Goal: Check status

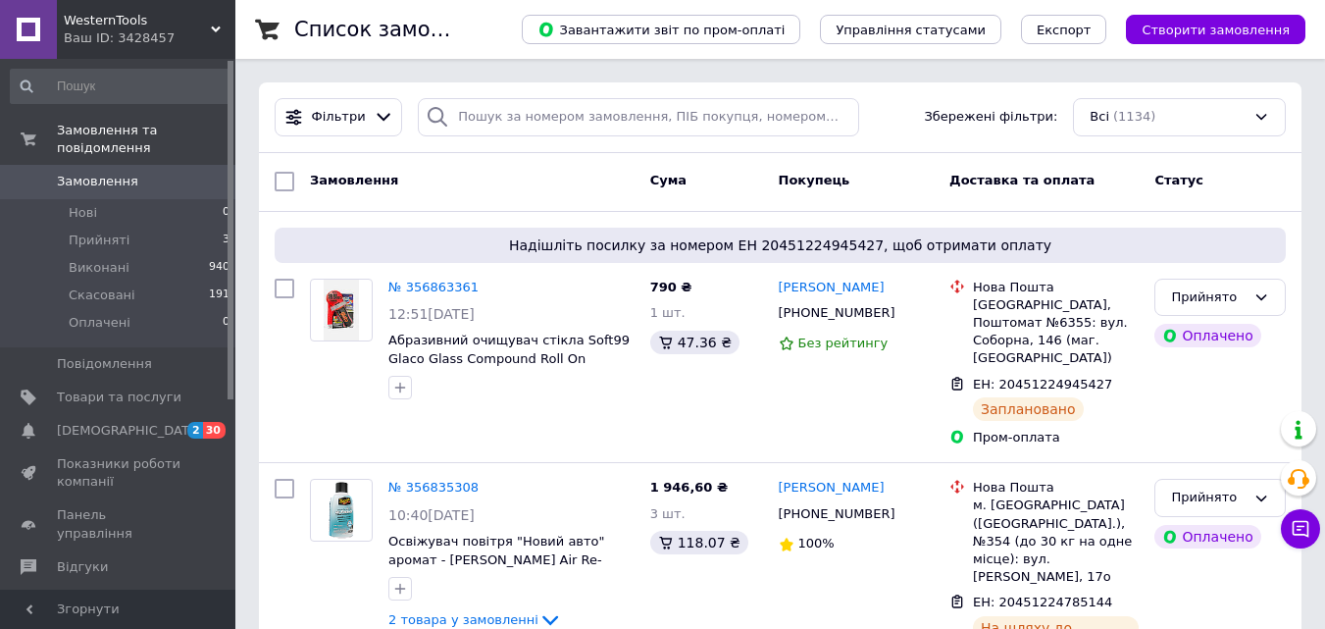
click at [129, 173] on span "Замовлення" at bounding box center [119, 182] width 125 height 18
click at [1255, 287] on div "Прийнято" at bounding box center [1220, 298] width 131 height 38
click at [1256, 328] on li "Виконано" at bounding box center [1220, 338] width 129 height 36
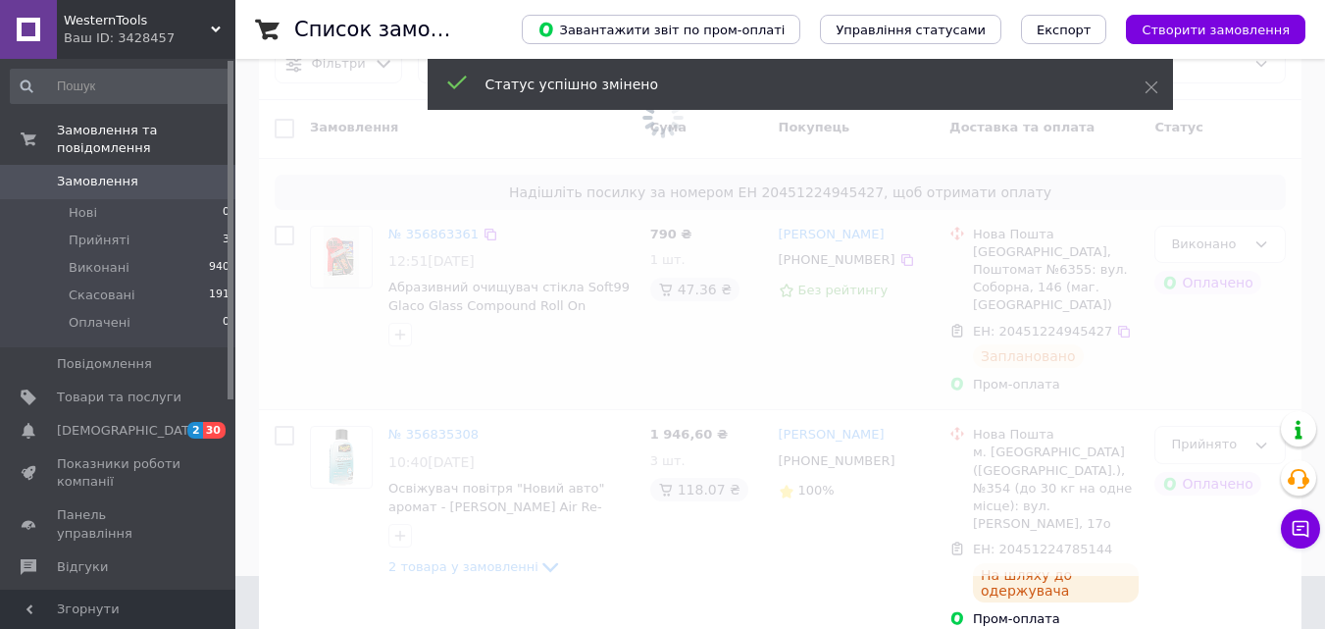
scroll to position [294, 0]
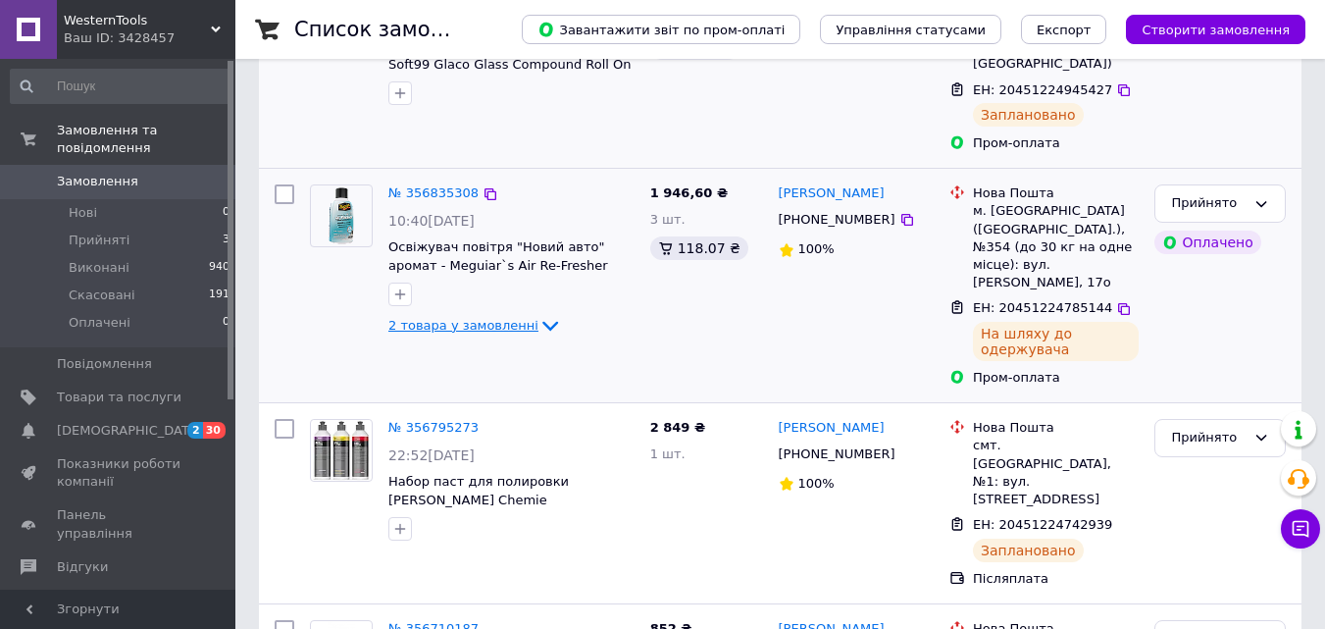
click at [539, 314] on icon at bounding box center [551, 326] width 24 height 24
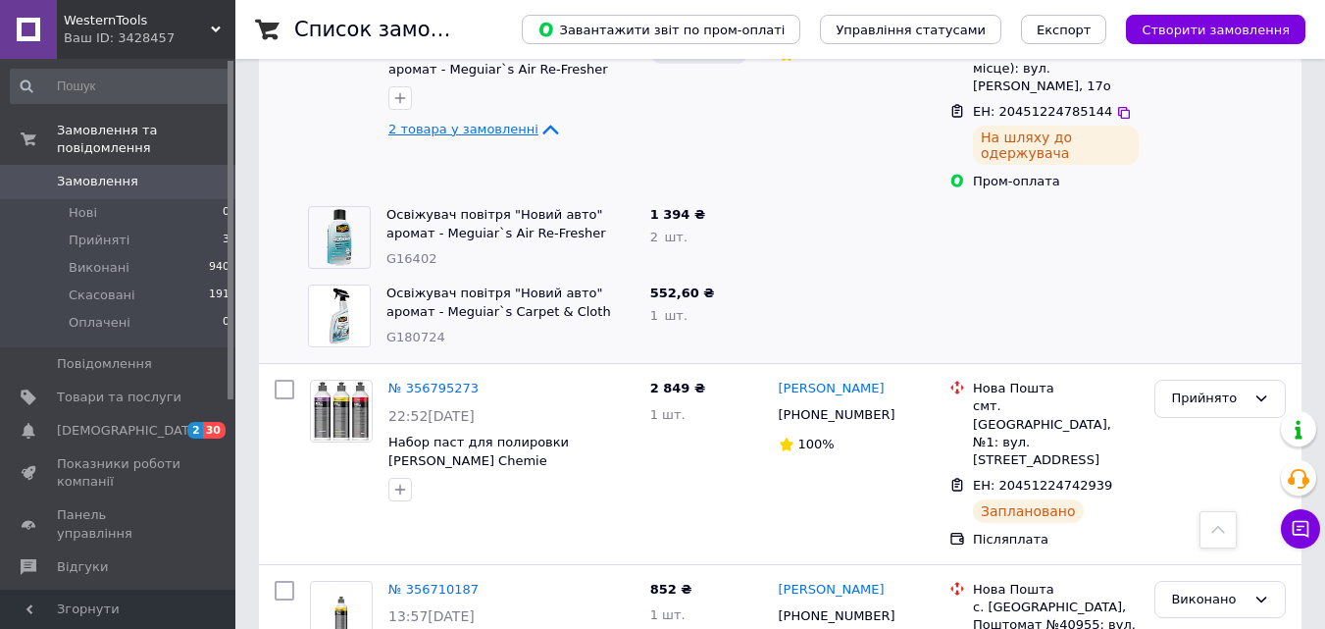
scroll to position [392, 0]
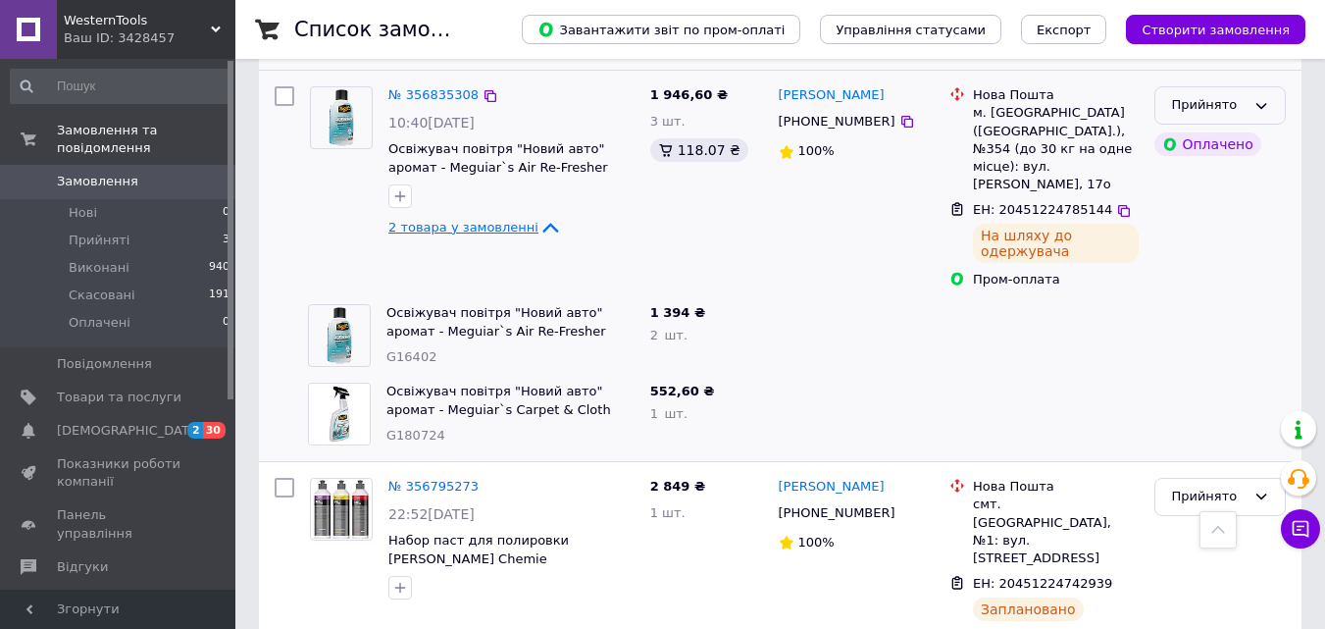
click at [1264, 98] on icon at bounding box center [1262, 106] width 16 height 16
click at [1243, 133] on li "Виконано" at bounding box center [1220, 147] width 129 height 36
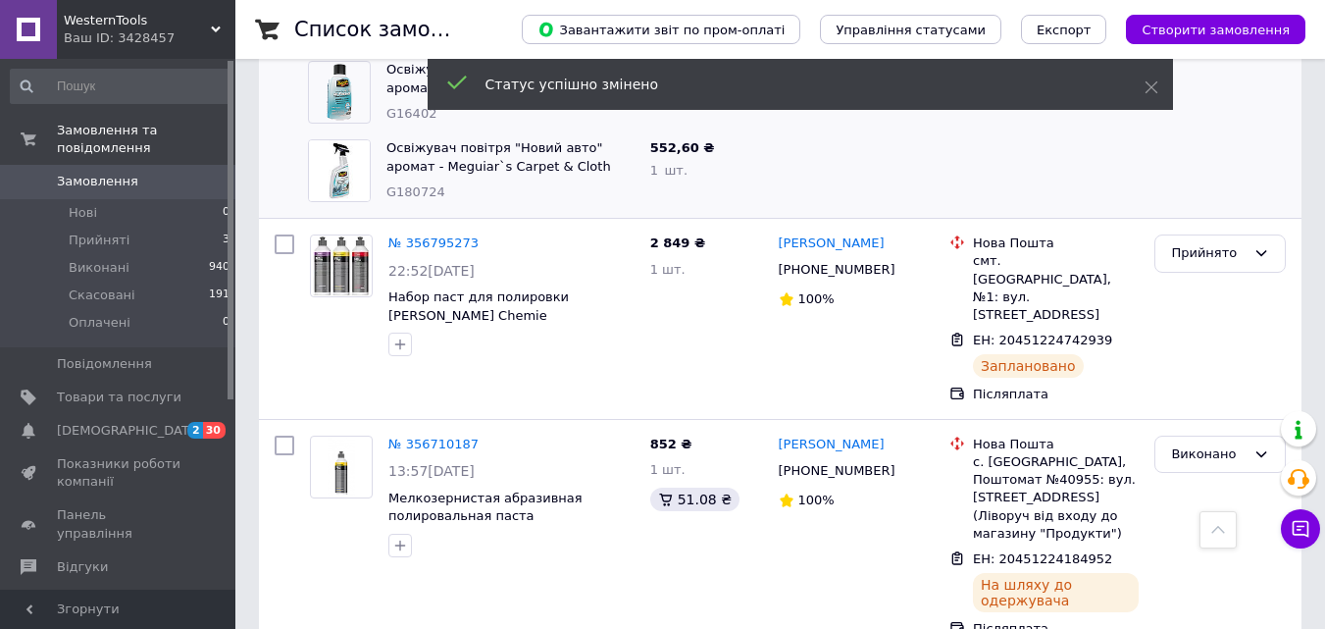
scroll to position [687, 0]
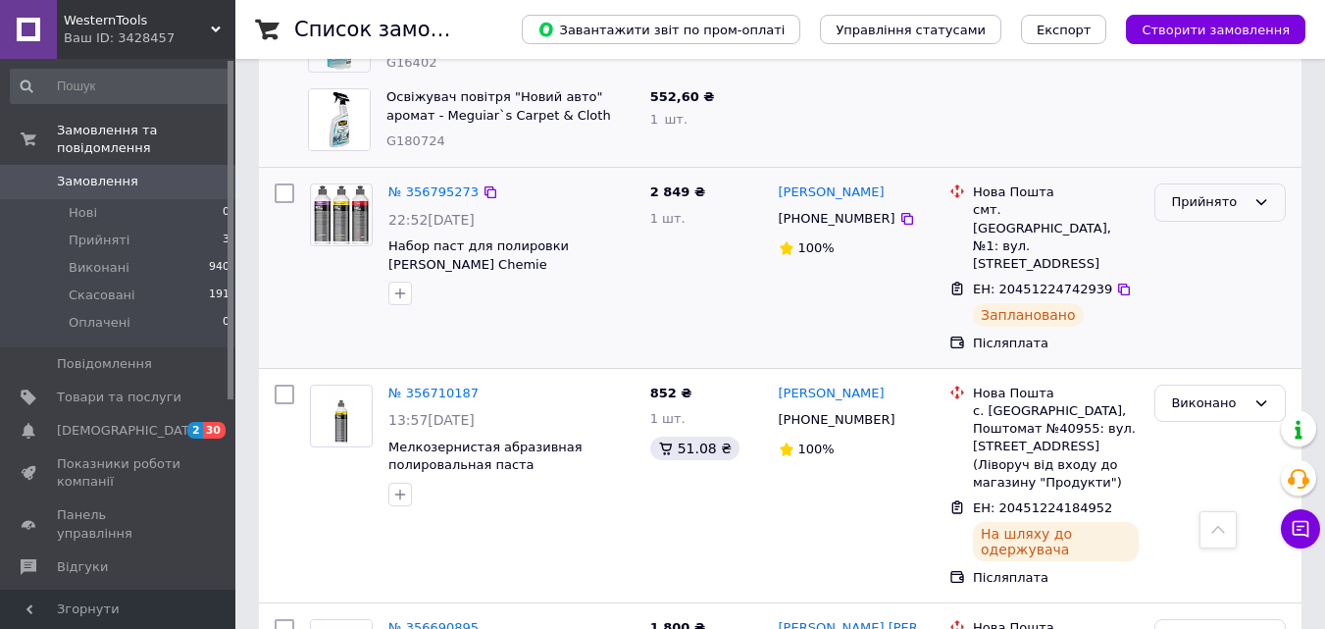
click at [1248, 183] on div "Прийнято" at bounding box center [1220, 202] width 131 height 38
click at [1234, 226] on li "Виконано" at bounding box center [1220, 244] width 129 height 36
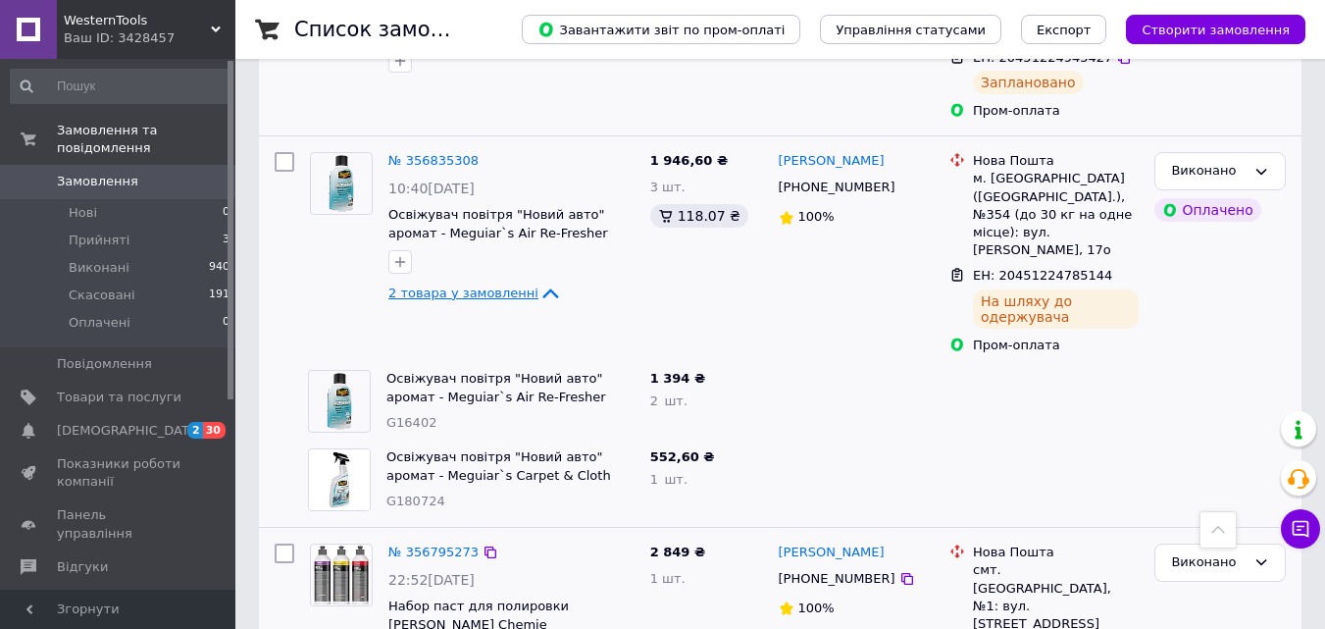
scroll to position [0, 0]
